Goal: Check status: Check status

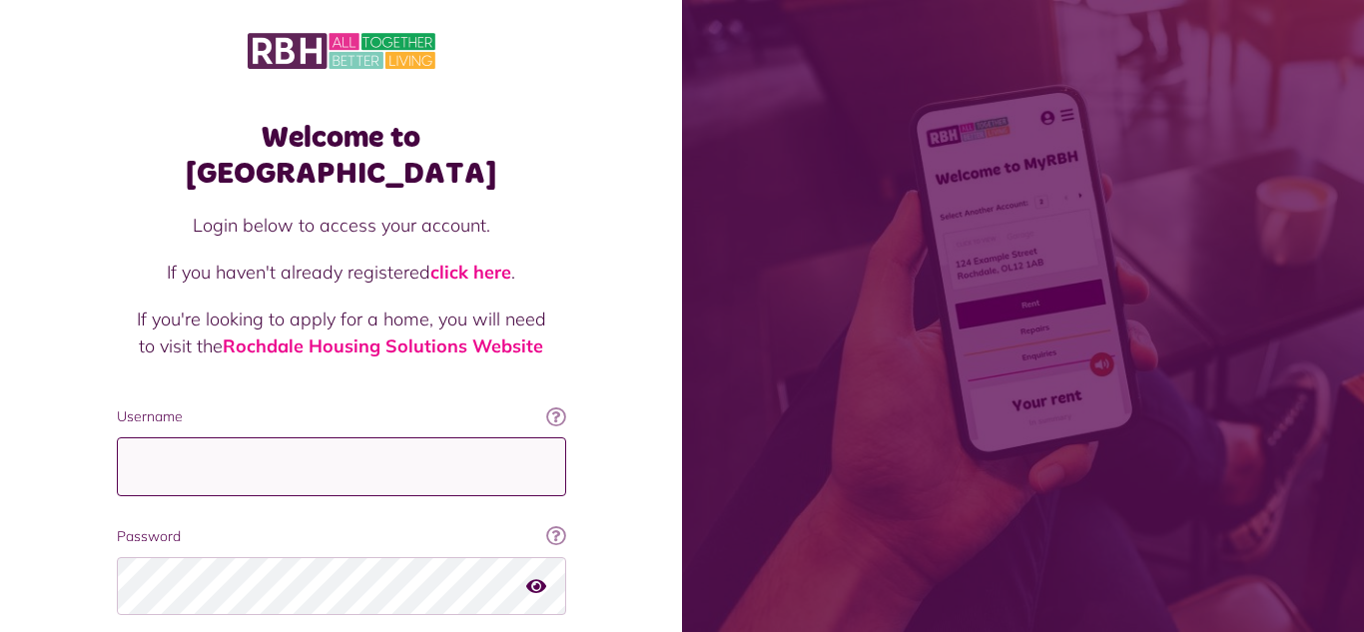
type input "**********"
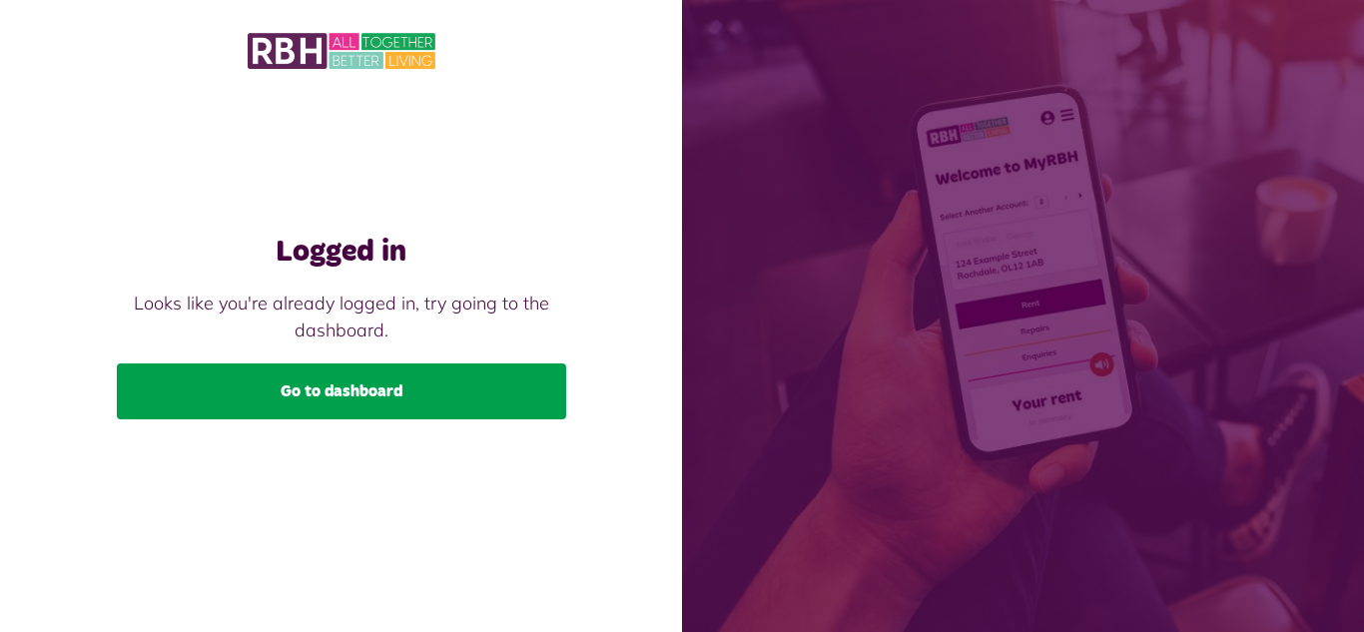
click at [339, 389] on link "Go to dashboard" at bounding box center [341, 392] width 449 height 56
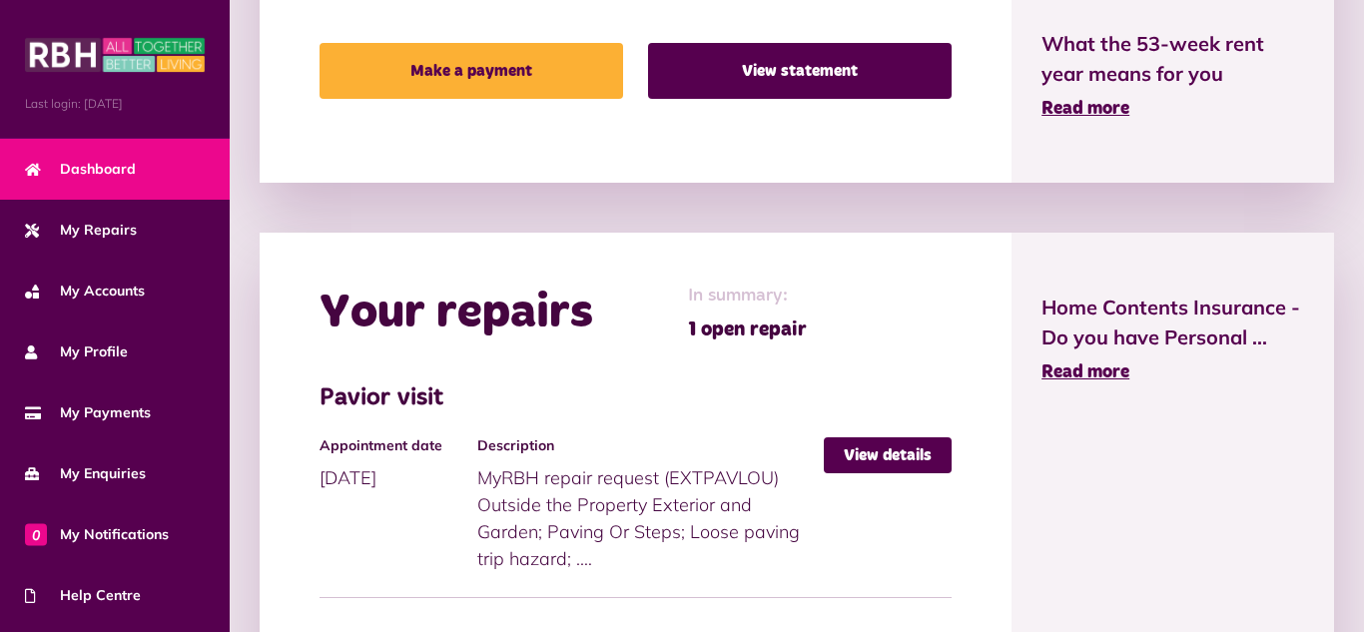
scroll to position [759, 0]
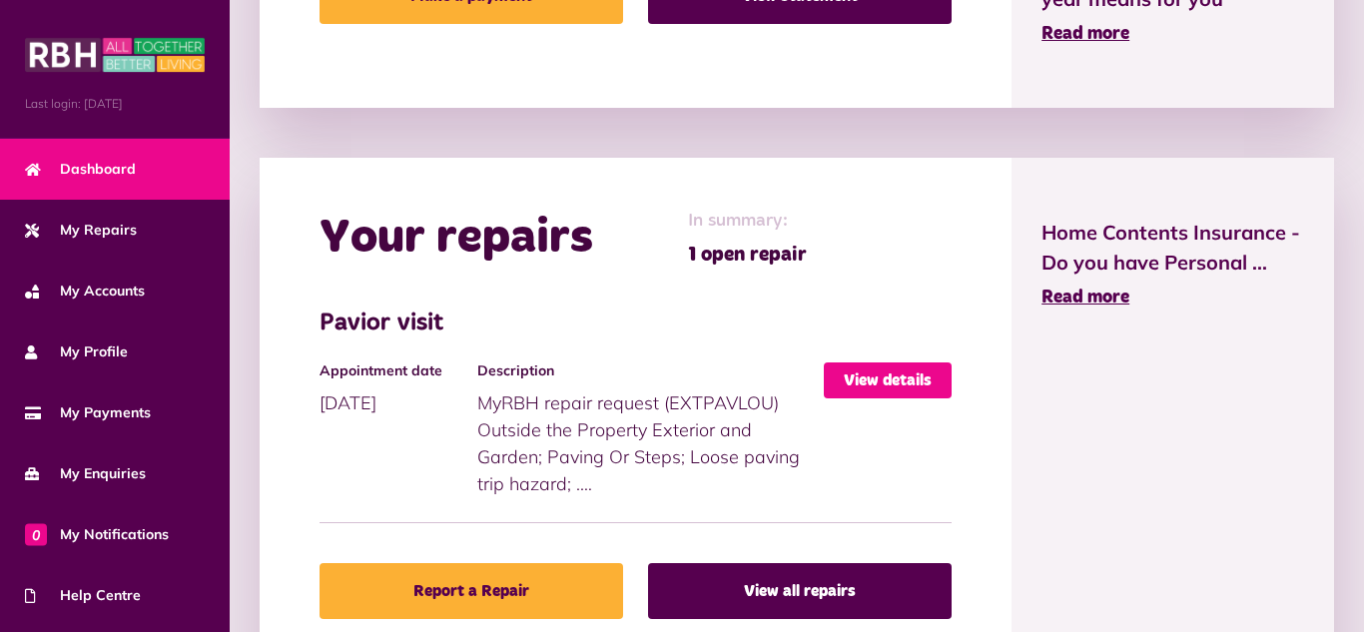
click at [883, 379] on link "View details" at bounding box center [888, 381] width 128 height 36
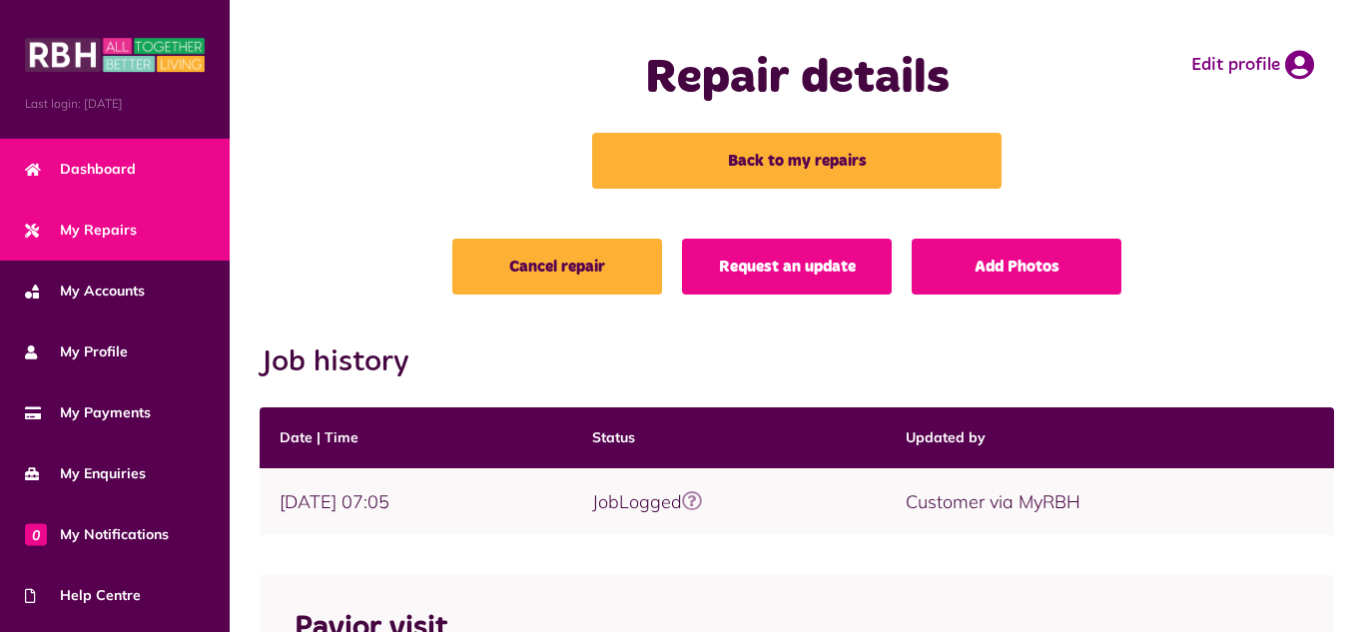
click at [101, 167] on span "Dashboard" at bounding box center [80, 169] width 111 height 21
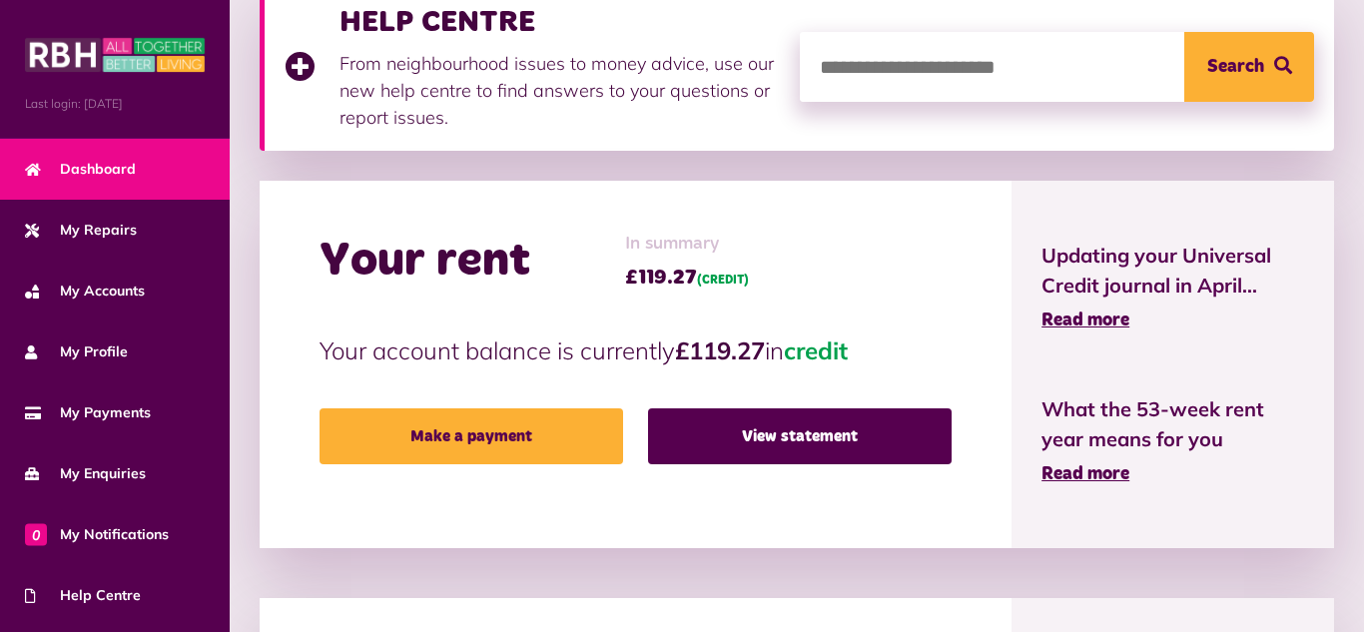
scroll to position [320, 0]
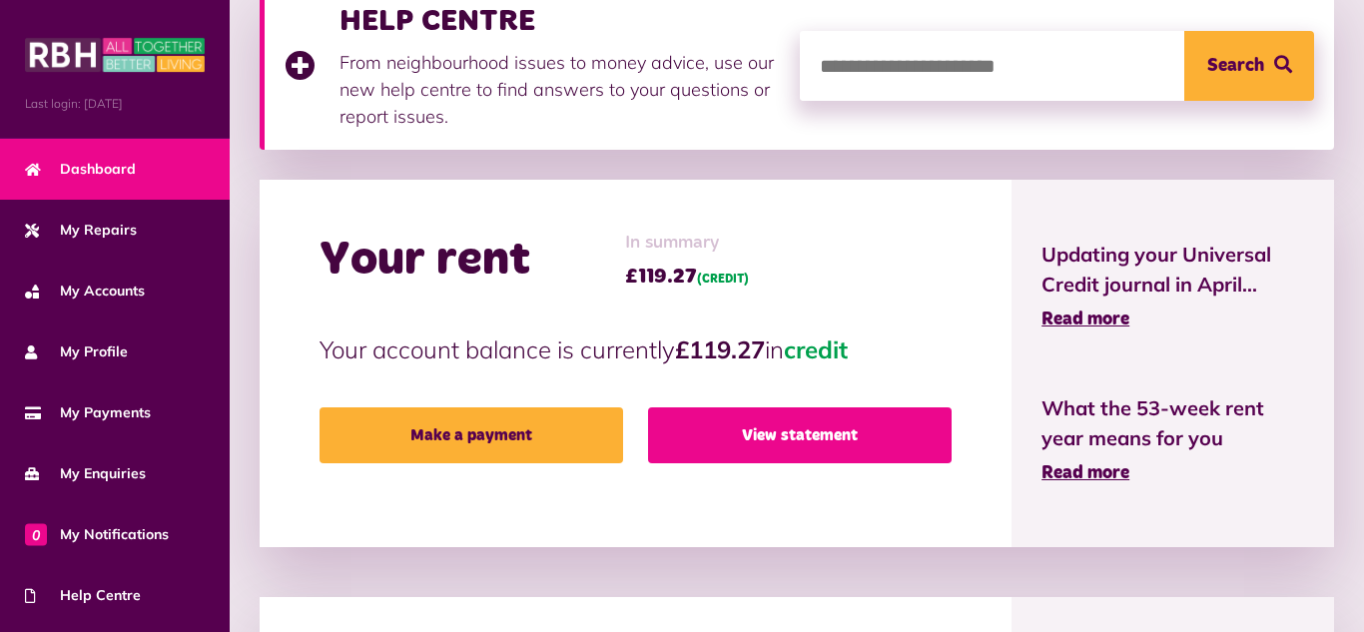
click at [841, 437] on link "View statement" at bounding box center [800, 436] width 304 height 56
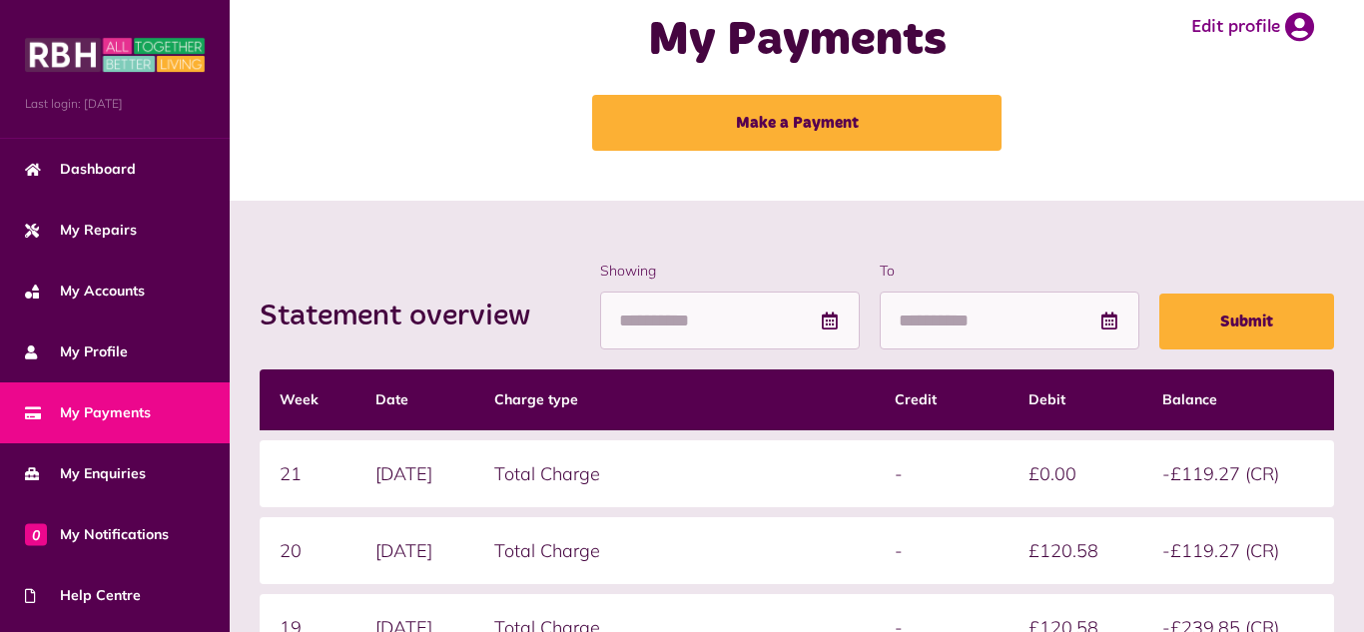
scroll to position [40, 0]
